Goal: Download file/media

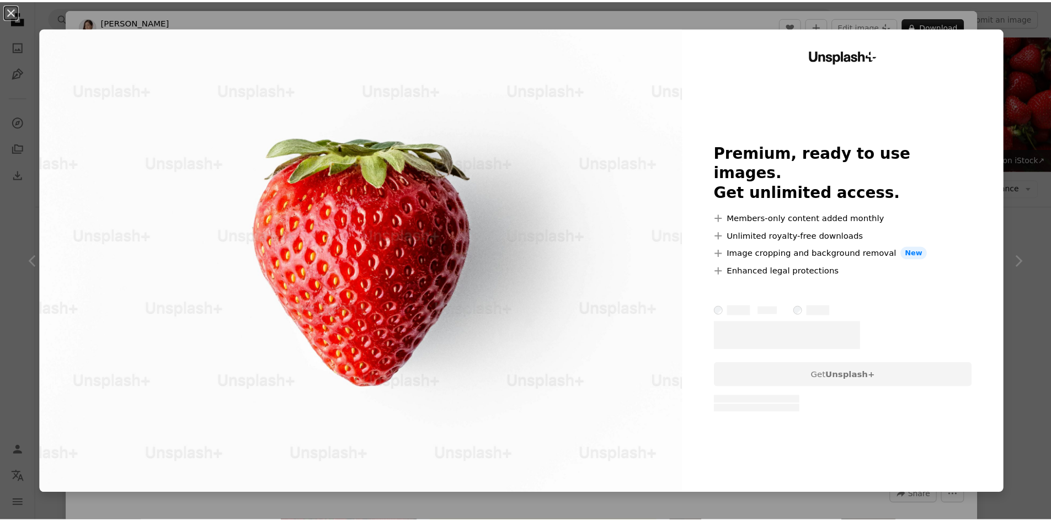
scroll to position [662, 0]
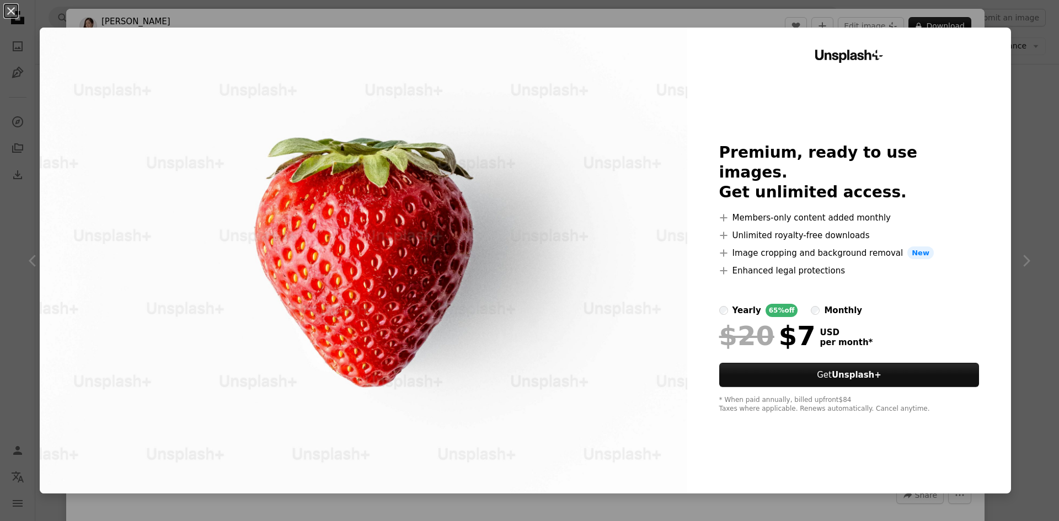
click at [1035, 62] on div "An X shape Unsplash+ Premium, ready to use images. Get unlimited access. A plus…" at bounding box center [529, 260] width 1059 height 521
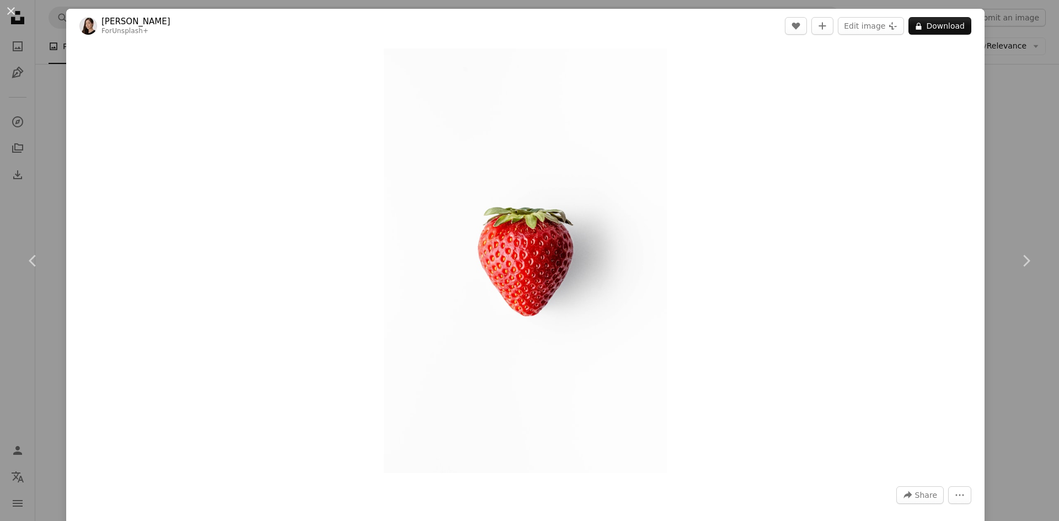
click at [1017, 53] on div "An X shape Chevron left Chevron right Maryam Sicard For Unsplash+ A heart A plu…" at bounding box center [529, 260] width 1059 height 521
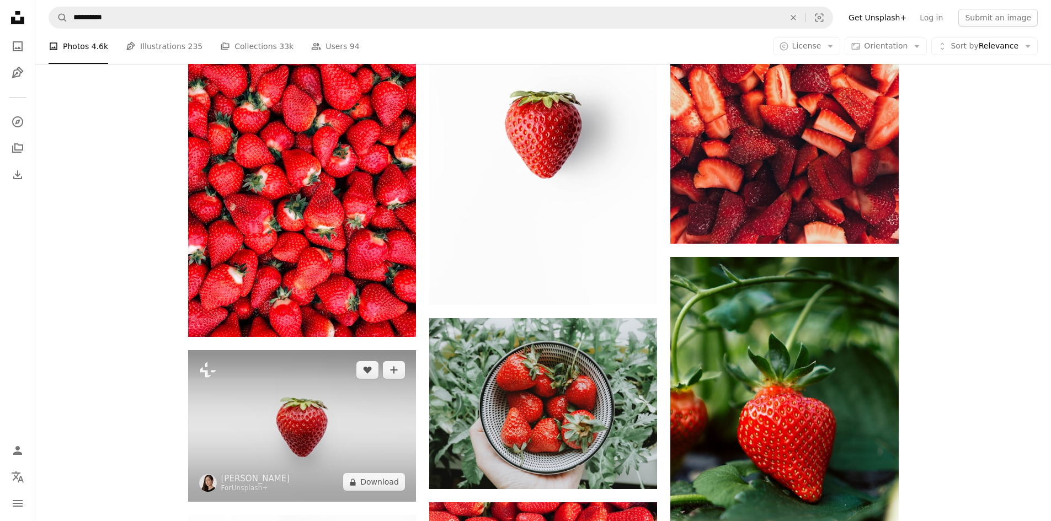
click at [412, 439] on img at bounding box center [302, 426] width 228 height 152
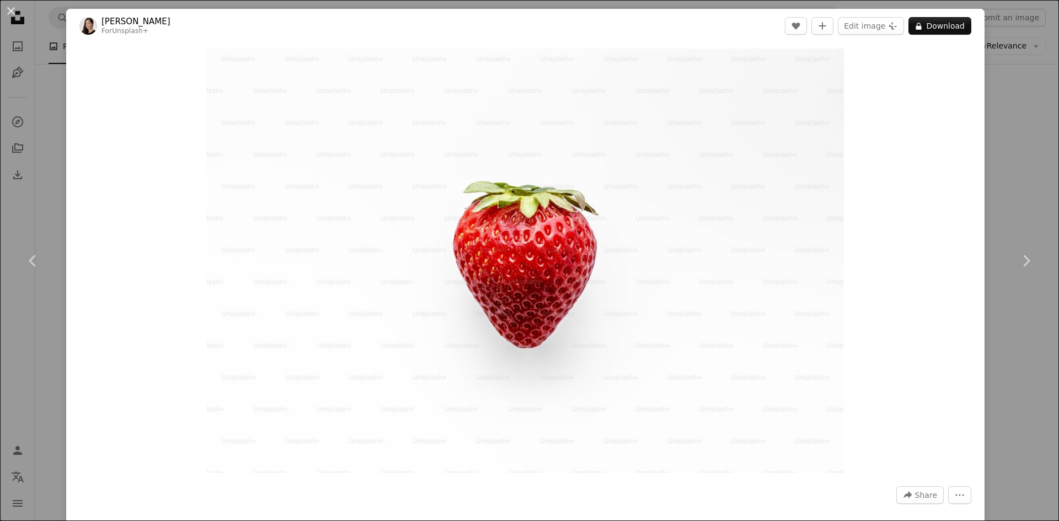
click at [1010, 138] on div "An X shape Chevron left Chevron right Maryam Sicard For Unsplash+ A heart A plu…" at bounding box center [529, 260] width 1059 height 521
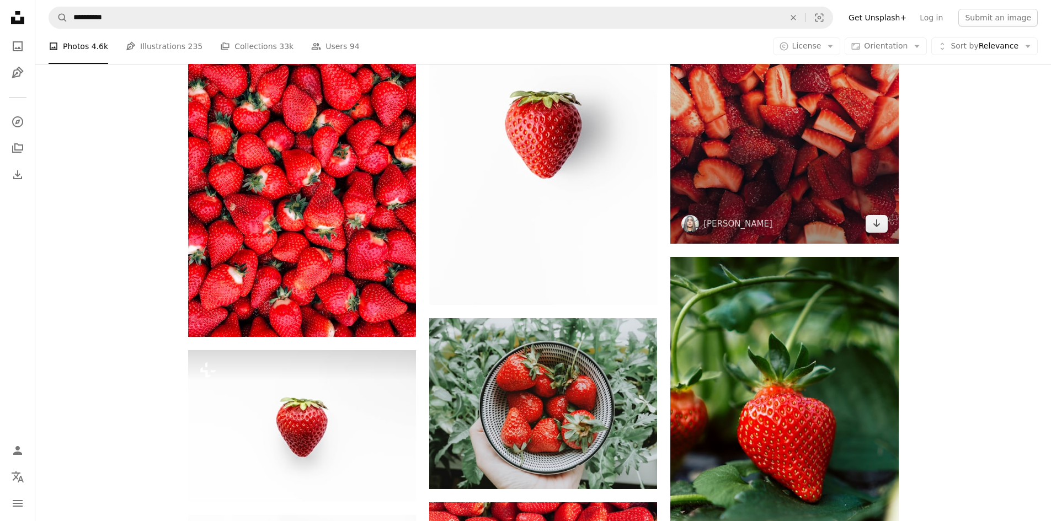
scroll to position [386, 0]
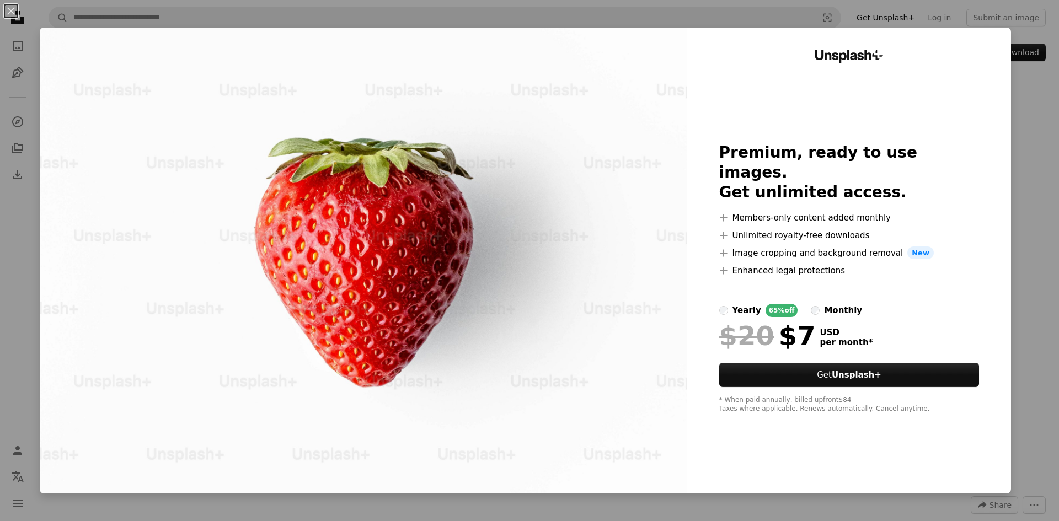
click at [1013, 161] on div "An X shape Unsplash+ Premium, ready to use images. Get unlimited access. A plus…" at bounding box center [529, 260] width 1059 height 521
